Goal: Download file/media

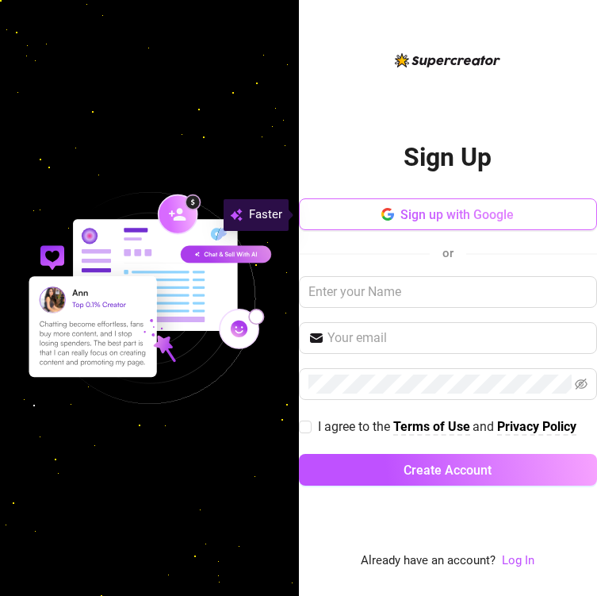
click at [372, 221] on button "Sign up with Google" at bounding box center [448, 214] width 299 height 32
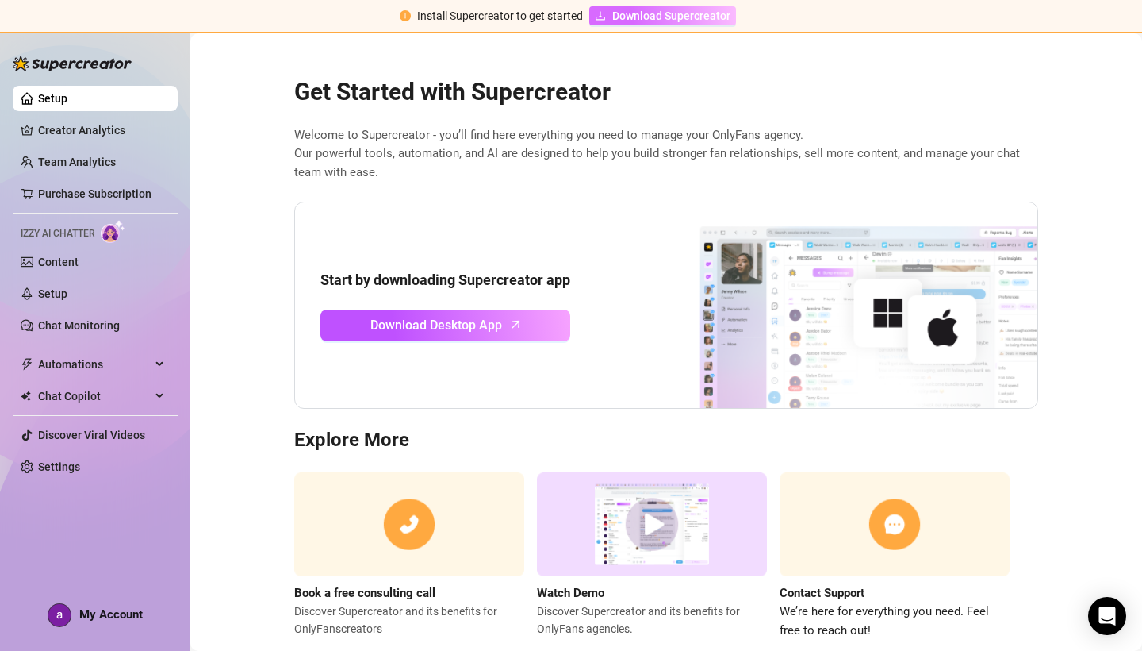
click at [597, 21] on span "Download Supercreator" at bounding box center [671, 15] width 118 height 17
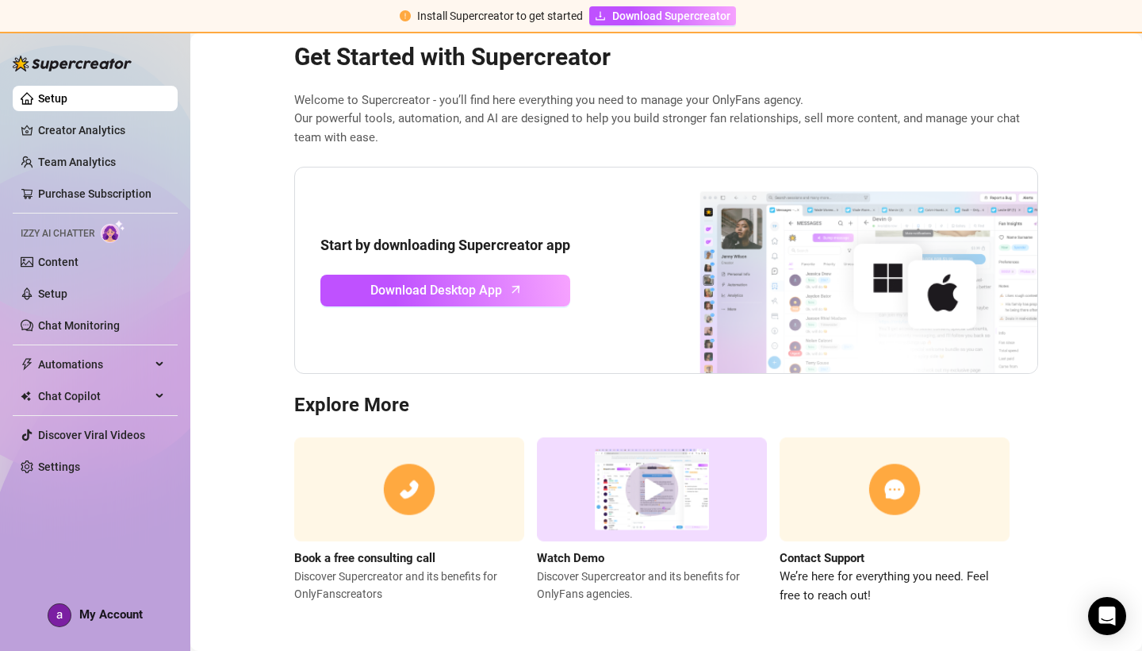
scroll to position [34, 0]
